Goal: Information Seeking & Learning: Learn about a topic

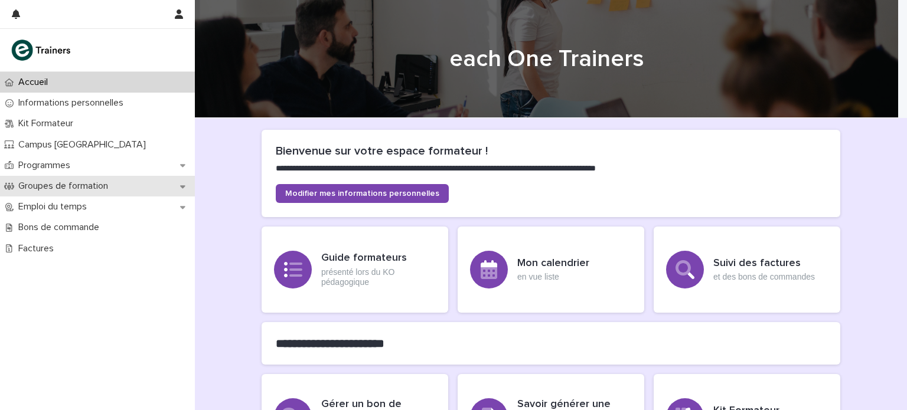
click at [96, 191] on p "Groupes de formation" at bounding box center [66, 186] width 104 height 11
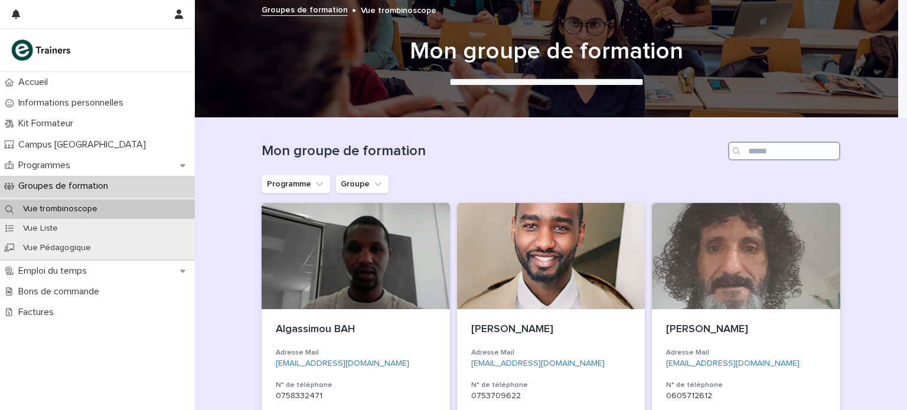
click at [773, 148] on input "Search" at bounding box center [784, 151] width 112 height 19
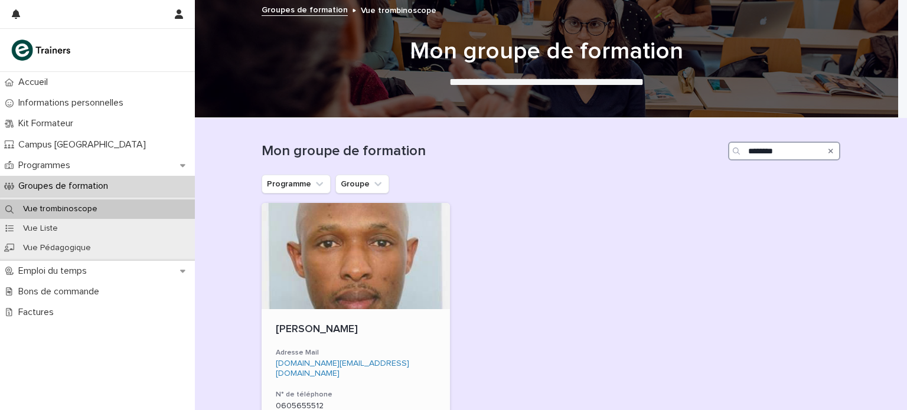
type input "********"
click at [406, 335] on p "[PERSON_NAME]" at bounding box center [356, 330] width 160 height 13
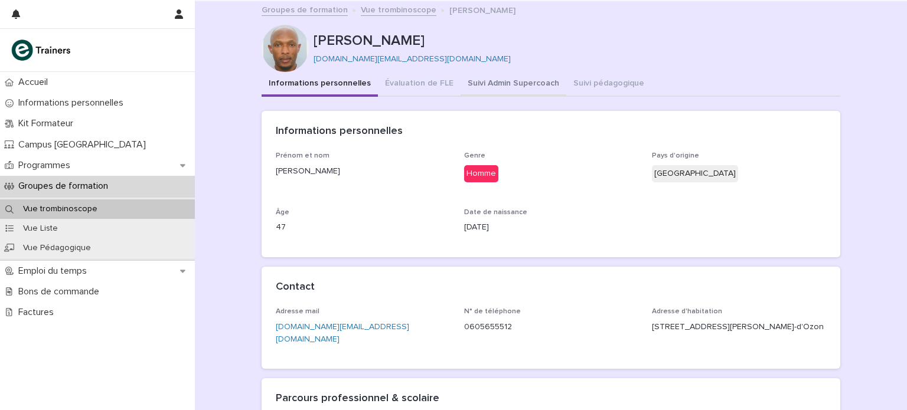
click at [510, 82] on button "Suivi Admin Supercoach" at bounding box center [514, 84] width 106 height 25
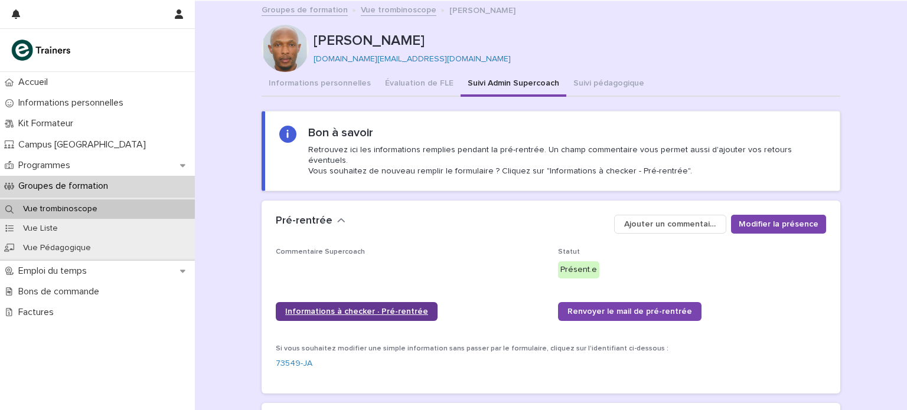
click at [326, 302] on link "Informations à checker · Pré-rentrée" at bounding box center [357, 311] width 162 height 19
click at [296, 84] on button "Informations personnelles" at bounding box center [320, 84] width 116 height 25
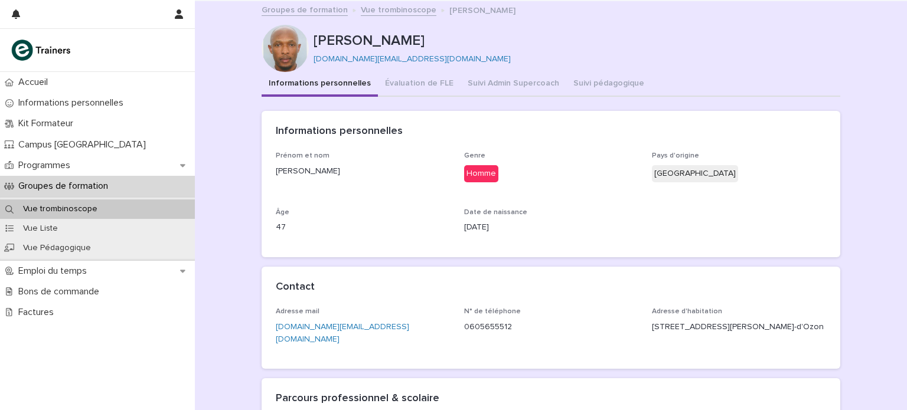
drag, startPoint x: 894, startPoint y: 231, endPoint x: 907, endPoint y: 226, distance: 14.0
click at [907, 226] on div "Accueil Informations personnelles Kit Formateur Campus Montreuil Programmes Gro…" at bounding box center [453, 205] width 907 height 410
click at [496, 80] on button "Suivi Admin Supercoach" at bounding box center [514, 84] width 106 height 25
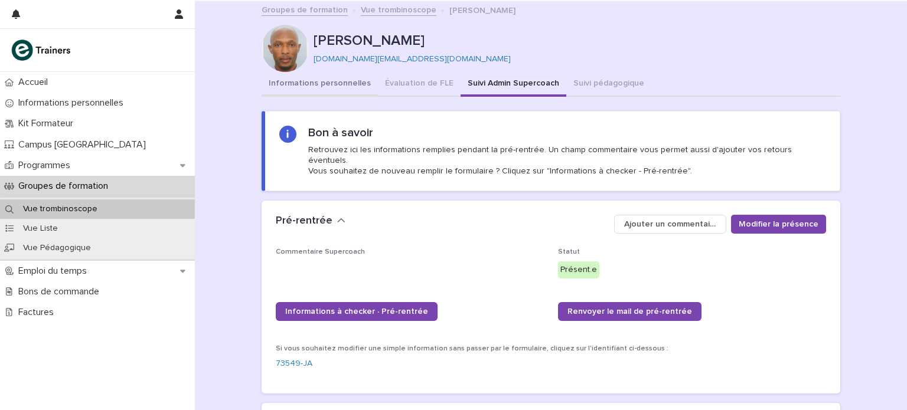
click at [349, 88] on button "Informations personnelles" at bounding box center [320, 84] width 116 height 25
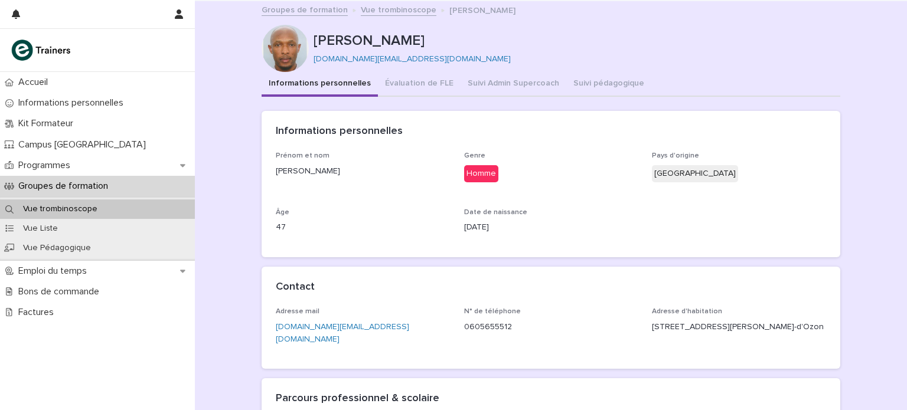
click at [499, 333] on div "N° de téléphone [PHONE_NUMBER]" at bounding box center [551, 325] width 174 height 35
click at [509, 83] on button "Suivi Admin Supercoach" at bounding box center [514, 84] width 106 height 25
